Goal: Browse casually

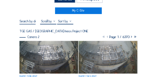
scroll to position [27, 0]
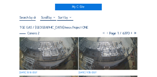
scroll to position [34, 0]
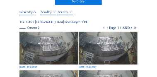
click at [54, 47] on img at bounding box center [49, 48] width 59 height 33
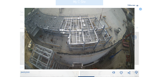
click at [139, 10] on icon at bounding box center [140, 9] width 3 height 3
